Goal: Task Accomplishment & Management: Use online tool/utility

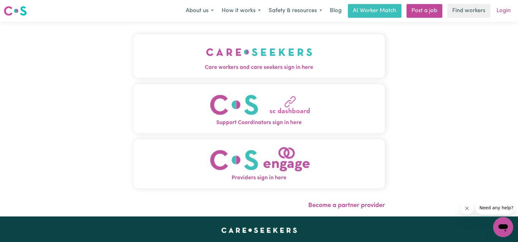
click at [499, 12] on link "Login" at bounding box center [504, 11] width 22 height 14
click at [463, 85] on div "Care workers and care seekers sign in here Support Coordinators sign in here Pr…" at bounding box center [259, 119] width 518 height 194
click at [275, 54] on img "Care workers and care seekers sign in here" at bounding box center [259, 52] width 106 height 23
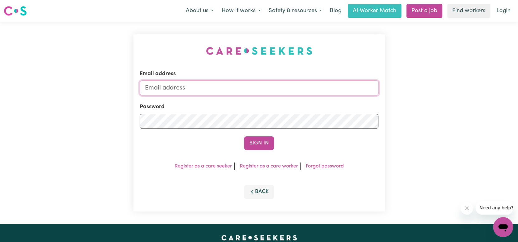
click at [252, 86] on input "Email address" at bounding box center [259, 87] width 239 height 15
type input "[PERSON_NAME][EMAIL_ADDRESS][DOMAIN_NAME]"
click at [244, 136] on button "Sign In" at bounding box center [259, 143] width 30 height 14
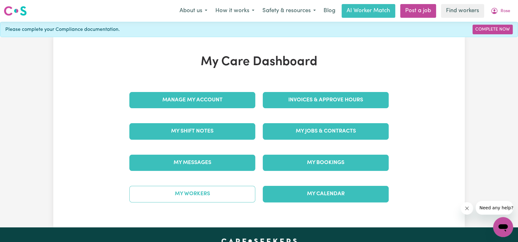
click at [213, 189] on link "My Workers" at bounding box center [192, 194] width 126 height 16
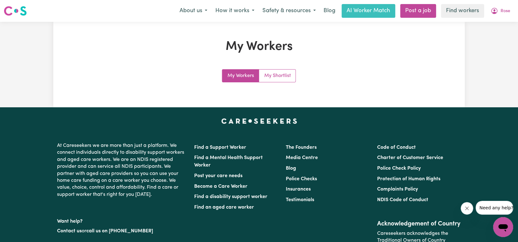
click at [240, 73] on link "My Workers" at bounding box center [240, 76] width 37 height 12
click at [337, 55] on div "My Workers My Workers My Shortlist" at bounding box center [259, 64] width 274 height 50
click at [373, 13] on link "AI Worker Match" at bounding box center [369, 11] width 54 height 14
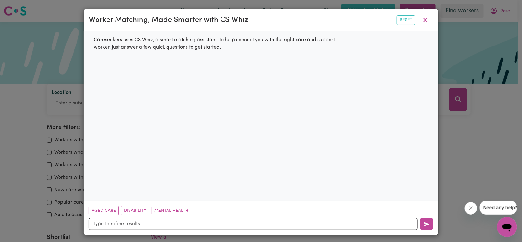
scroll to position [2, 0]
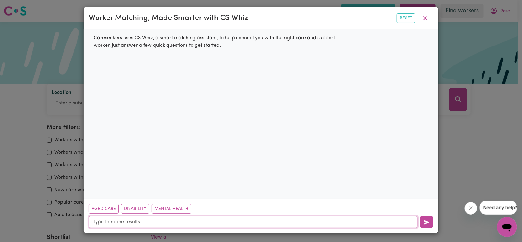
click at [179, 219] on input "text" at bounding box center [253, 222] width 329 height 12
type input "garden and yard maintenance handyman"
click at [424, 225] on button "button" at bounding box center [426, 222] width 13 height 12
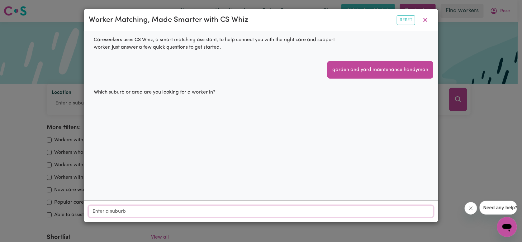
click at [225, 210] on input "Location" at bounding box center [261, 211] width 345 height 11
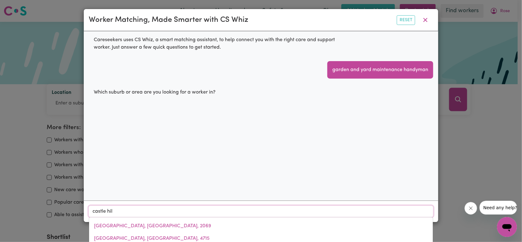
type input "[GEOGRAPHIC_DATA]"
type input "[GEOGRAPHIC_DATA], [GEOGRAPHIC_DATA], 2154"
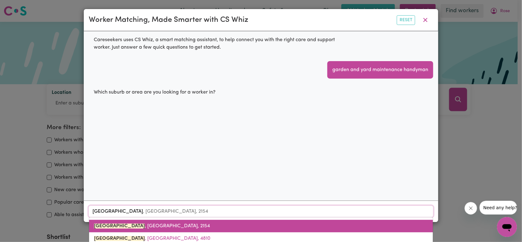
click at [140, 225] on span "[GEOGRAPHIC_DATA] , [GEOGRAPHIC_DATA], 2154" at bounding box center [152, 225] width 116 height 5
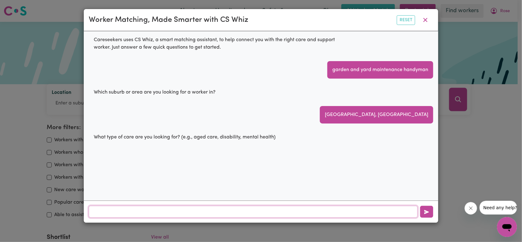
click at [213, 210] on input "text" at bounding box center [253, 212] width 329 height 12
type input "disability"
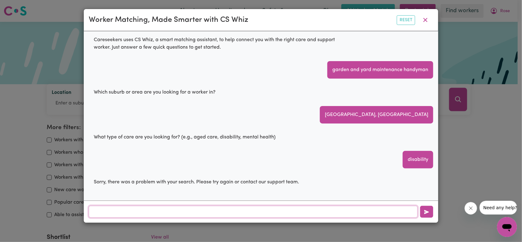
click at [276, 210] on input "text" at bounding box center [253, 212] width 329 height 12
type input "NDIS"
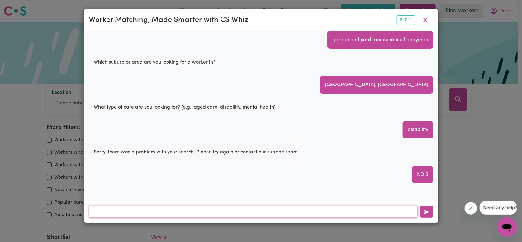
scroll to position [40, 0]
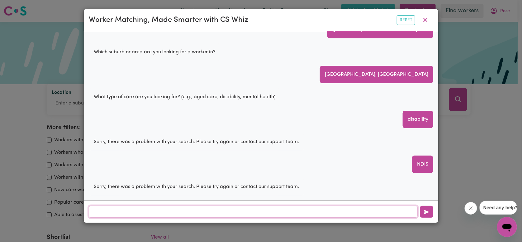
click at [265, 209] on input "text" at bounding box center [253, 212] width 329 height 12
type input "gardening"
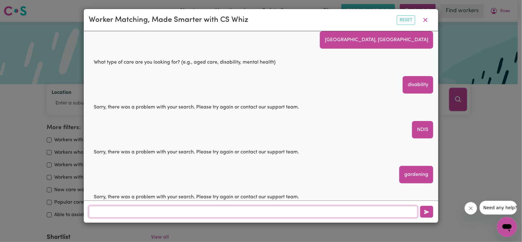
scroll to position [85, 0]
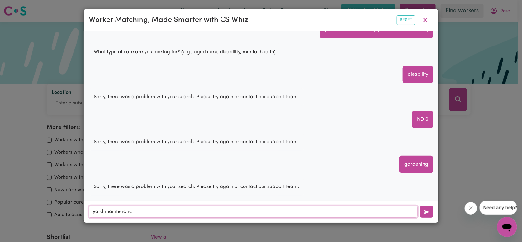
type input "yard maintenance"
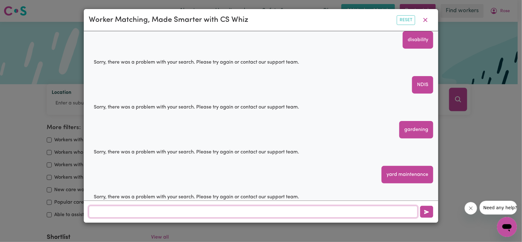
scroll to position [130, 0]
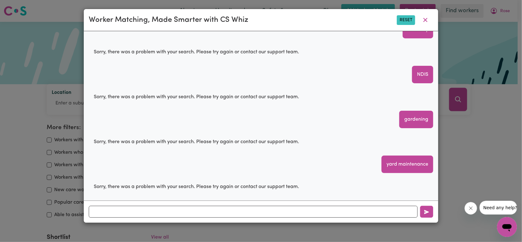
click at [413, 20] on button "Reset" at bounding box center [406, 20] width 18 height 10
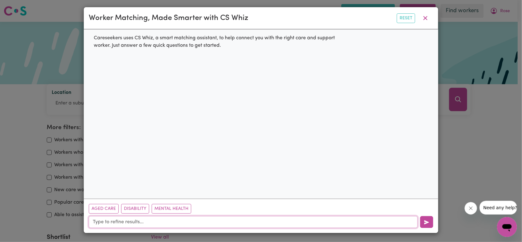
click at [141, 221] on input "text" at bounding box center [253, 222] width 329 height 12
type input "disability"
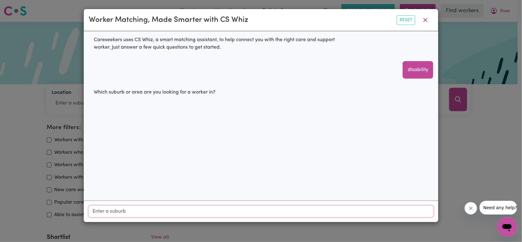
click at [183, 208] on input "Location" at bounding box center [261, 211] width 345 height 11
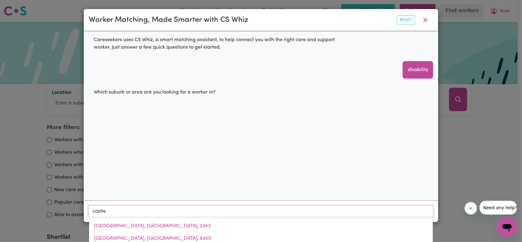
type input "castle"
type input "[GEOGRAPHIC_DATA], [GEOGRAPHIC_DATA], 2069"
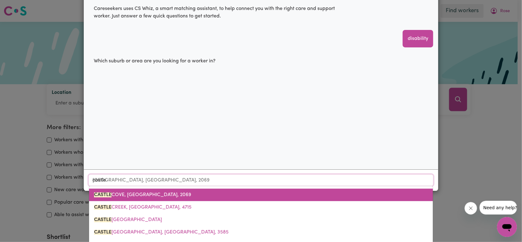
scroll to position [55, 0]
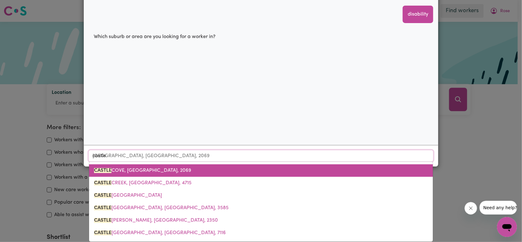
type input "castle h"
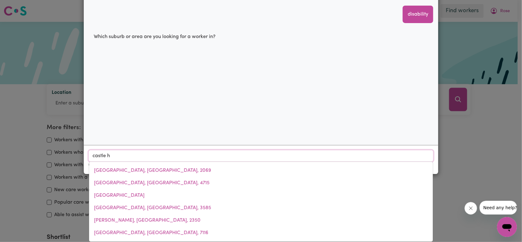
type input "[GEOGRAPHIC_DATA], [GEOGRAPHIC_DATA], 2154"
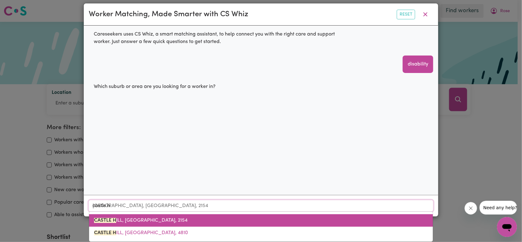
click at [170, 222] on span "[GEOGRAPHIC_DATA], [GEOGRAPHIC_DATA], 2154" at bounding box center [141, 220] width 94 height 5
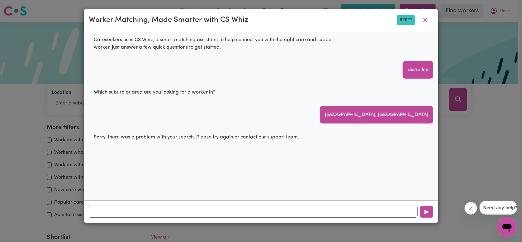
click at [411, 21] on button "Reset" at bounding box center [406, 20] width 18 height 10
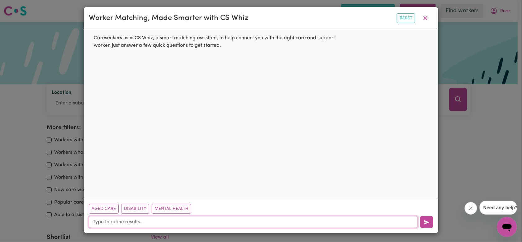
click at [151, 222] on input "text" at bounding box center [253, 222] width 329 height 12
type input "d"
type input "yard maintenance"
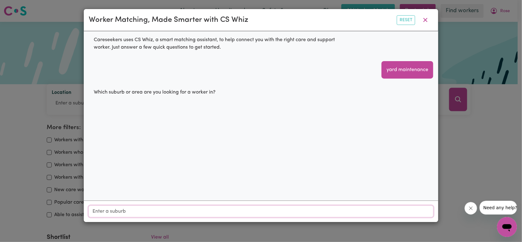
click at [152, 210] on input "Location" at bounding box center [261, 211] width 345 height 11
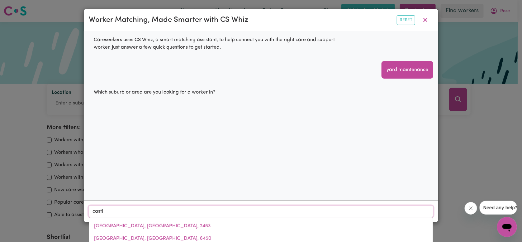
type input "castle"
type input "[GEOGRAPHIC_DATA], [GEOGRAPHIC_DATA], 2069"
type input "castle h"
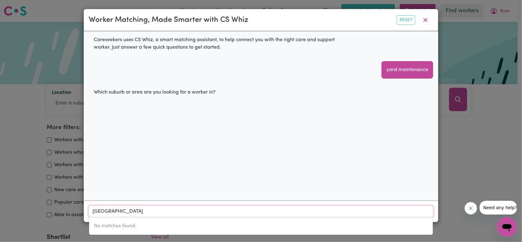
type input "[GEOGRAPHIC_DATA]"
type input "[GEOGRAPHIC_DATA], [GEOGRAPHIC_DATA], 2154"
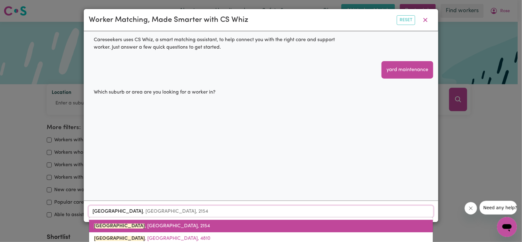
click at [145, 225] on span "[GEOGRAPHIC_DATA] , [GEOGRAPHIC_DATA], 2154" at bounding box center [152, 225] width 116 height 5
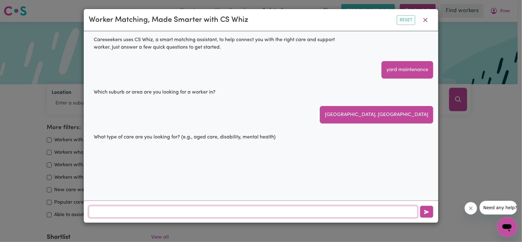
click at [141, 212] on input "text" at bounding box center [253, 212] width 329 height 12
type input "yard maintenance"
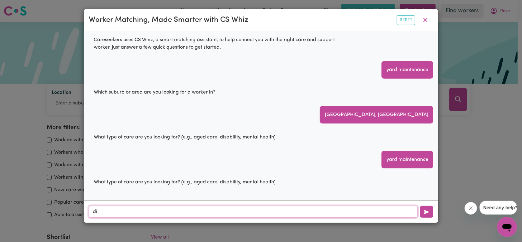
type input "d"
type input "aged care"
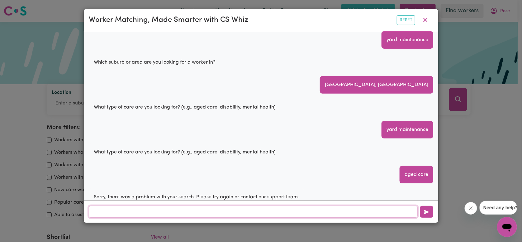
scroll to position [40, 0]
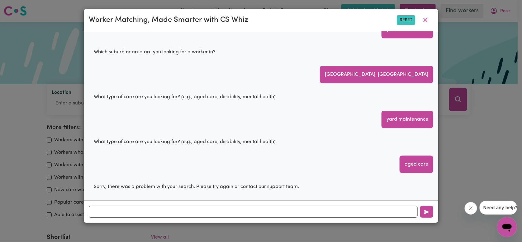
click at [403, 18] on button "Reset" at bounding box center [406, 20] width 18 height 10
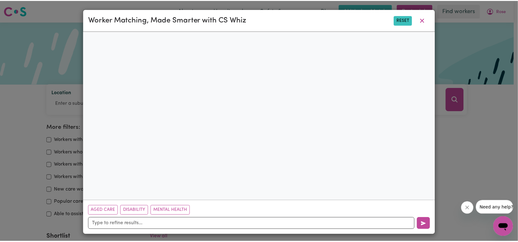
scroll to position [2, 0]
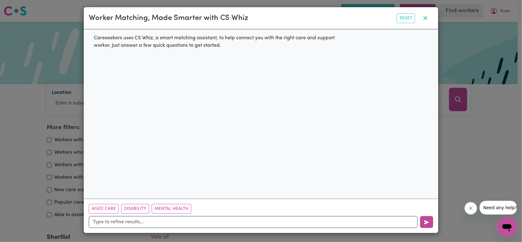
click at [424, 19] on icon "button" at bounding box center [426, 18] width 4 height 4
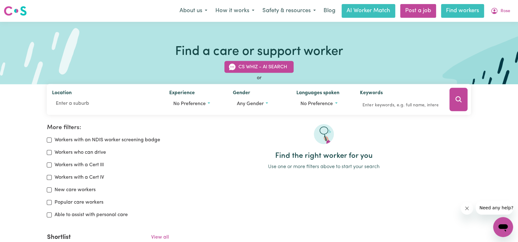
click at [450, 14] on link "Find workers" at bounding box center [462, 11] width 43 height 14
click at [459, 10] on link "Find workers" at bounding box center [462, 11] width 43 height 14
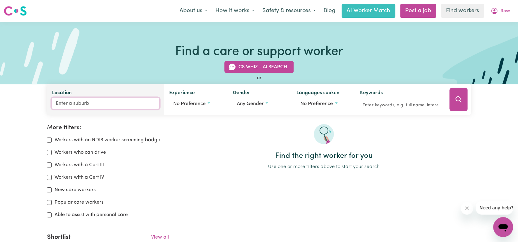
click at [76, 104] on input "Location" at bounding box center [105, 103] width 107 height 11
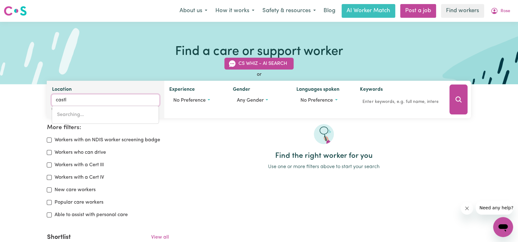
type input "castl"
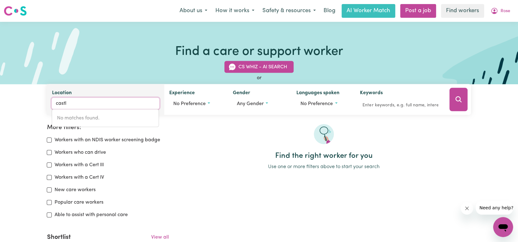
type input "[GEOGRAPHIC_DATA], [GEOGRAPHIC_DATA], 2069"
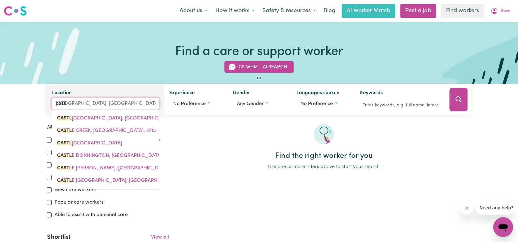
type input "castle"
type input "[GEOGRAPHIC_DATA], [GEOGRAPHIC_DATA], 2069"
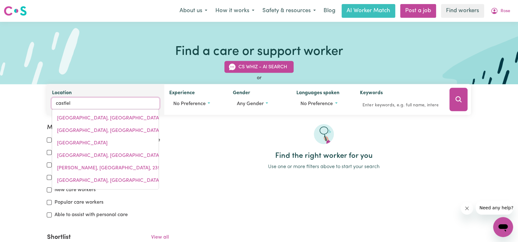
type input "castle"
type input "[GEOGRAPHIC_DATA], [GEOGRAPHIC_DATA], 2069"
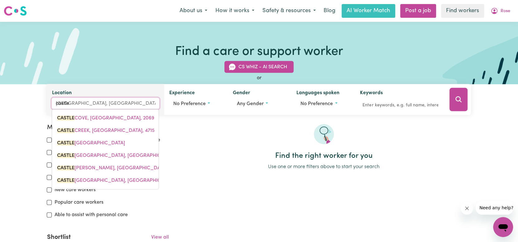
type input "castle h"
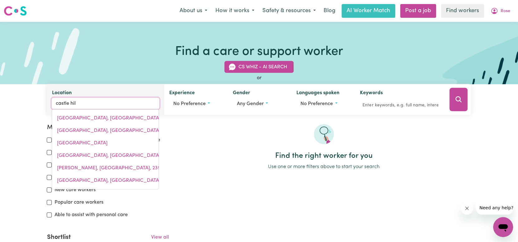
type input "[GEOGRAPHIC_DATA]"
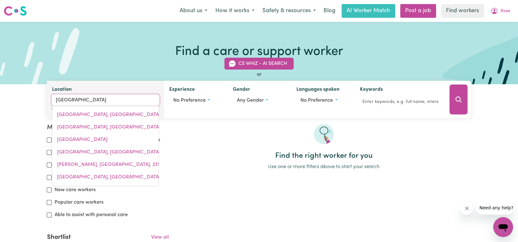
type input "[GEOGRAPHIC_DATA], [GEOGRAPHIC_DATA], 2154"
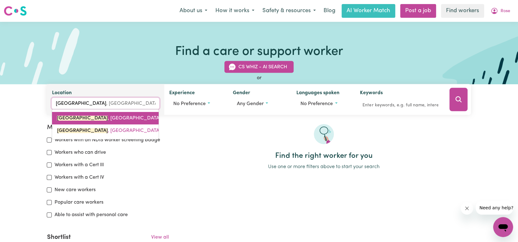
click at [85, 117] on mark "[GEOGRAPHIC_DATA]" at bounding box center [82, 118] width 51 height 5
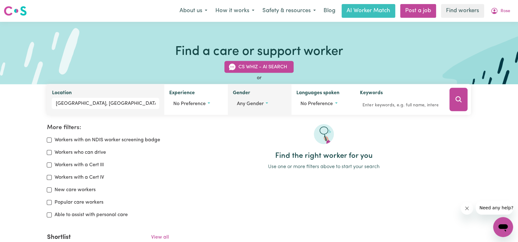
click at [243, 104] on span "Any gender" at bounding box center [250, 103] width 27 height 5
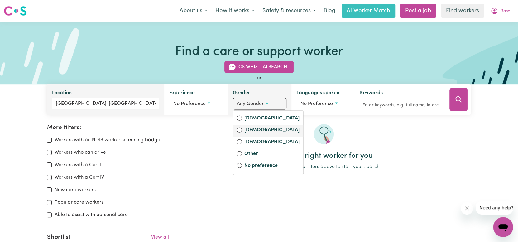
click at [244, 131] on label "[DEMOGRAPHIC_DATA]" at bounding box center [271, 130] width 55 height 9
click at [242, 131] on input "[DEMOGRAPHIC_DATA]" at bounding box center [239, 129] width 5 height 5
radio input "true"
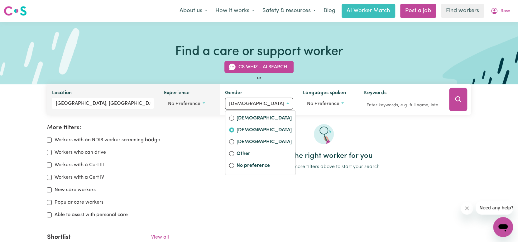
click at [196, 101] on span "No preference" at bounding box center [184, 103] width 32 height 5
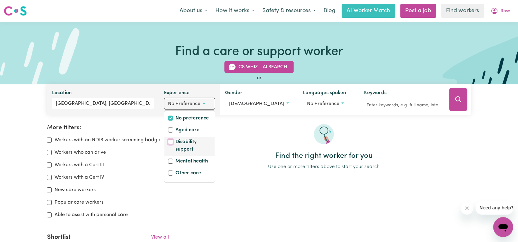
click at [173, 143] on input "Disability support" at bounding box center [170, 141] width 5 height 5
checkbox input "true"
checkbox input "false"
click at [172, 173] on input "Other care" at bounding box center [169, 172] width 5 height 5
checkbox input "true"
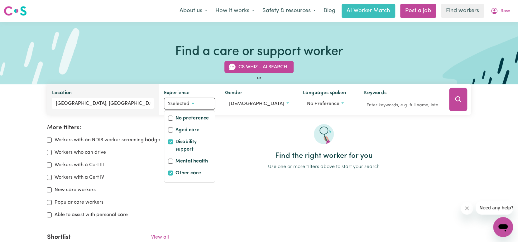
click at [255, 152] on h2 "Find the right worker for you" at bounding box center [323, 155] width 295 height 9
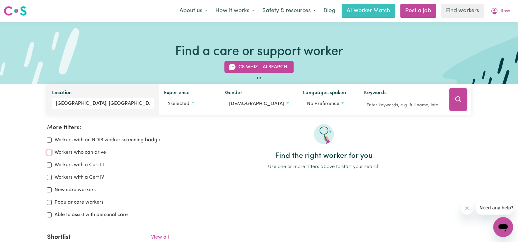
click at [49, 152] on input "Workers who can drive" at bounding box center [49, 152] width 5 height 5
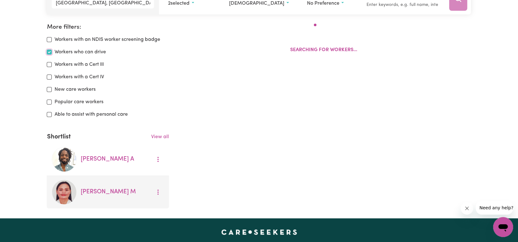
scroll to position [104, 0]
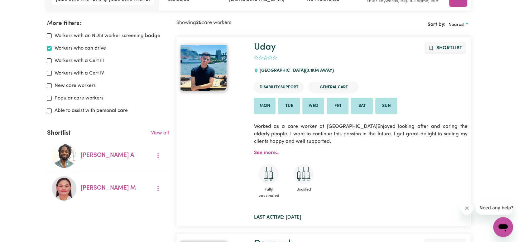
click at [52, 49] on div "Workers who can drive" at bounding box center [108, 48] width 122 height 7
click at [48, 46] on input "Workers who can drive" at bounding box center [49, 48] width 5 height 5
checkbox input "false"
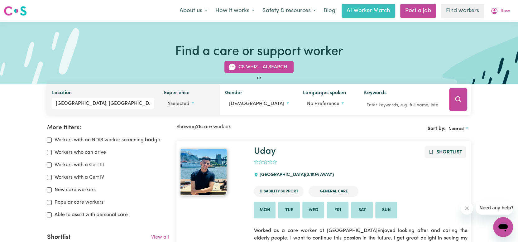
click at [198, 103] on button "2 selected" at bounding box center [189, 104] width 51 height 12
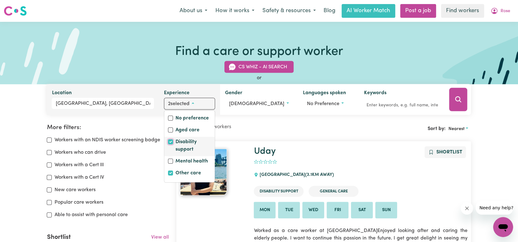
click at [173, 141] on input "Disability support" at bounding box center [170, 141] width 5 height 5
checkbox input "false"
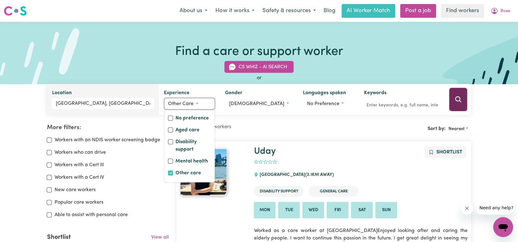
click at [458, 97] on icon "Search" at bounding box center [457, 99] width 7 height 7
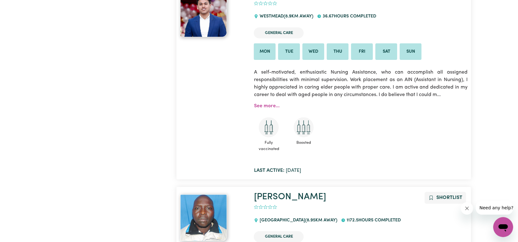
scroll to position [3314, 0]
